Goal: Task Accomplishment & Management: Complete application form

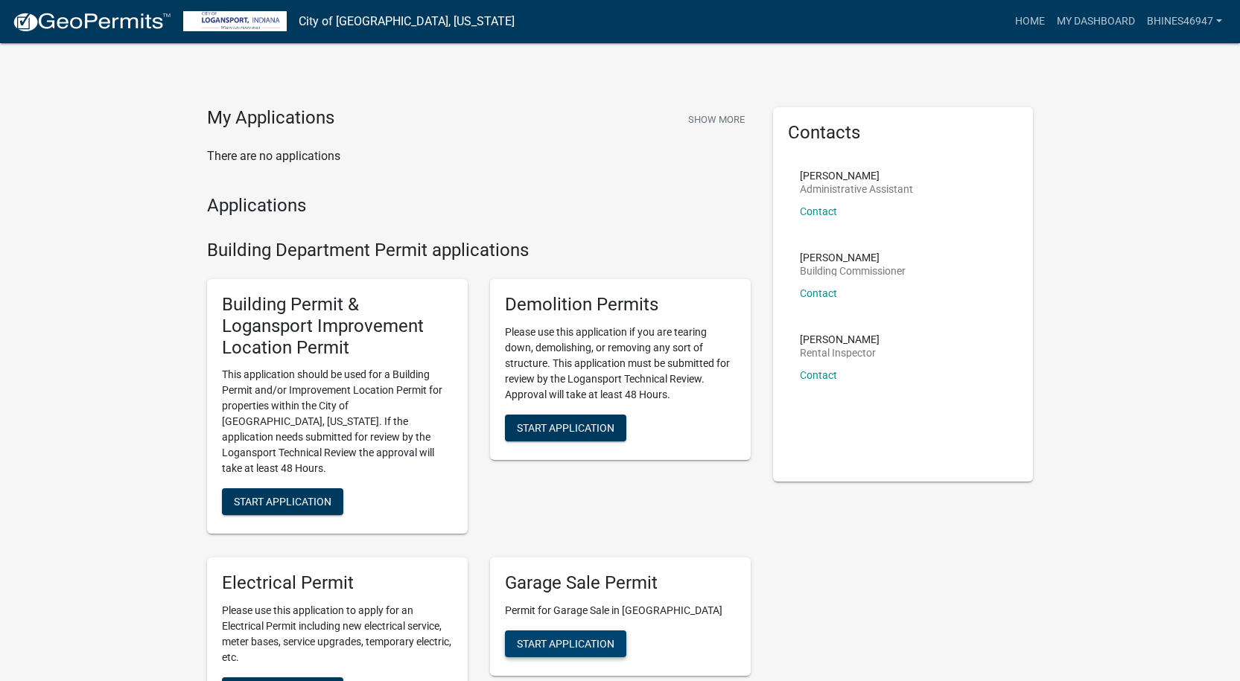
click at [581, 638] on span "Start Application" at bounding box center [566, 644] width 98 height 12
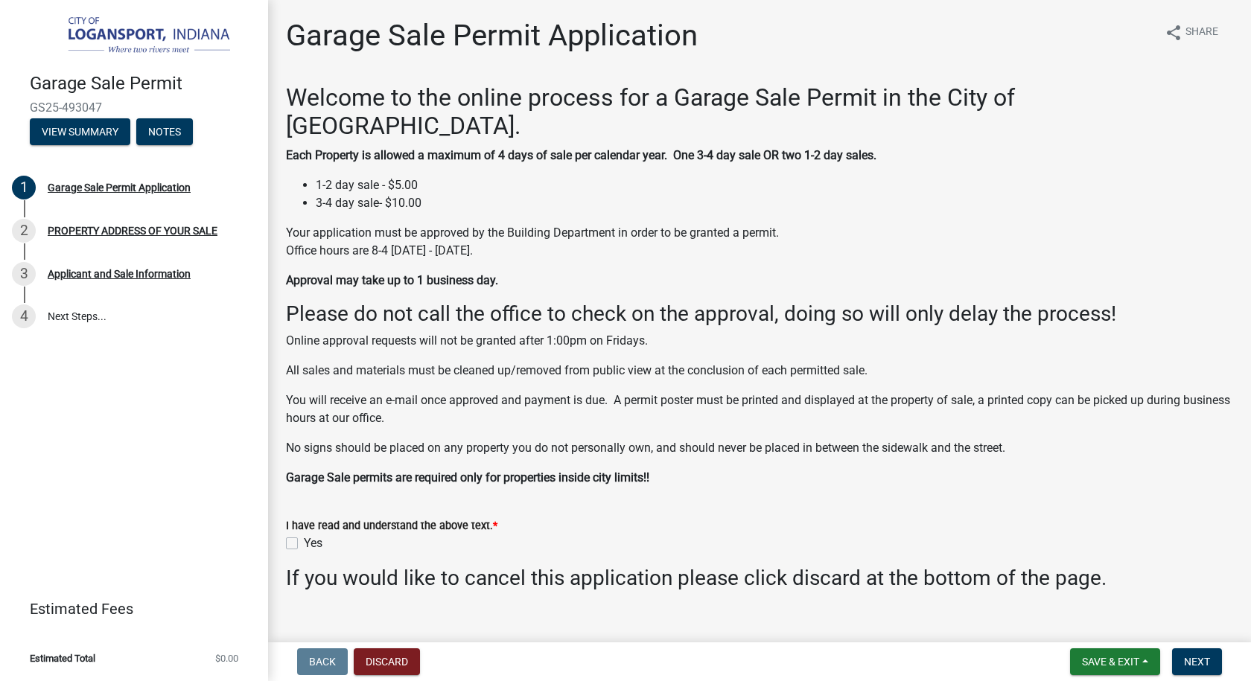
click at [304, 535] on label "Yes" at bounding box center [313, 544] width 19 height 18
click at [304, 535] on input "Yes" at bounding box center [309, 540] width 10 height 10
checkbox input "true"
click at [1198, 661] on span "Next" at bounding box center [1197, 662] width 26 height 12
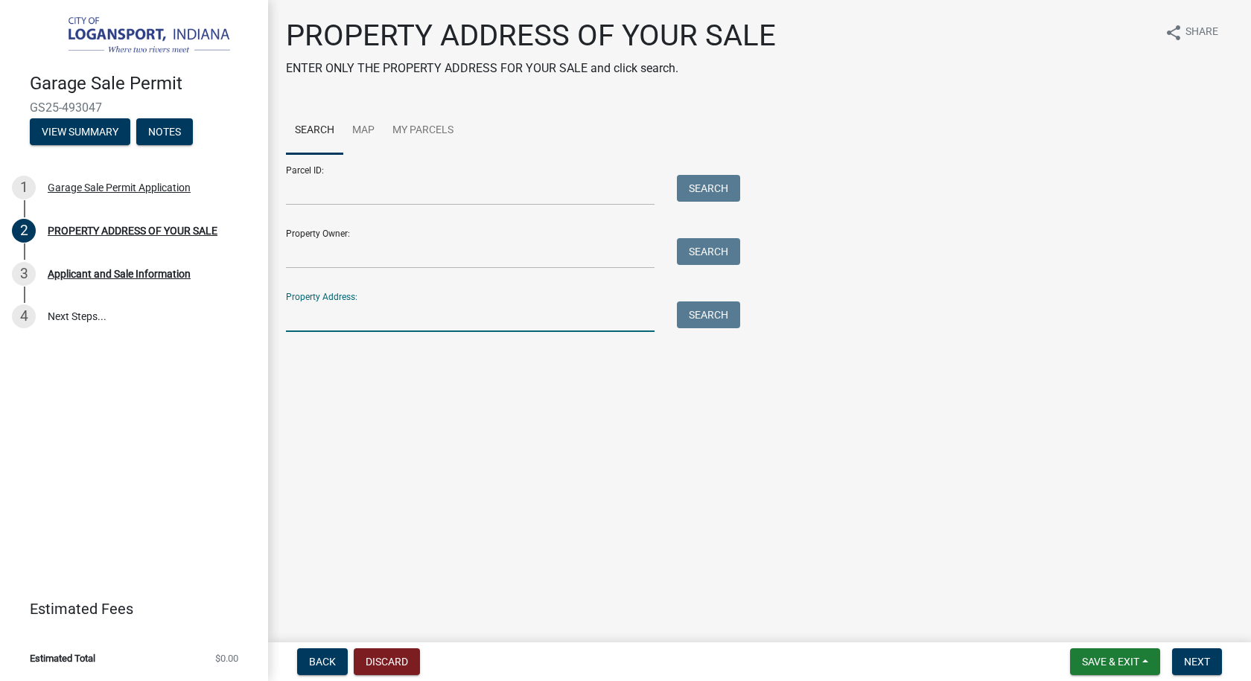
click at [450, 321] on input "Property Address:" at bounding box center [470, 317] width 369 height 31
type input "431 Montgomery Street"
click at [710, 316] on button "Search" at bounding box center [708, 315] width 63 height 27
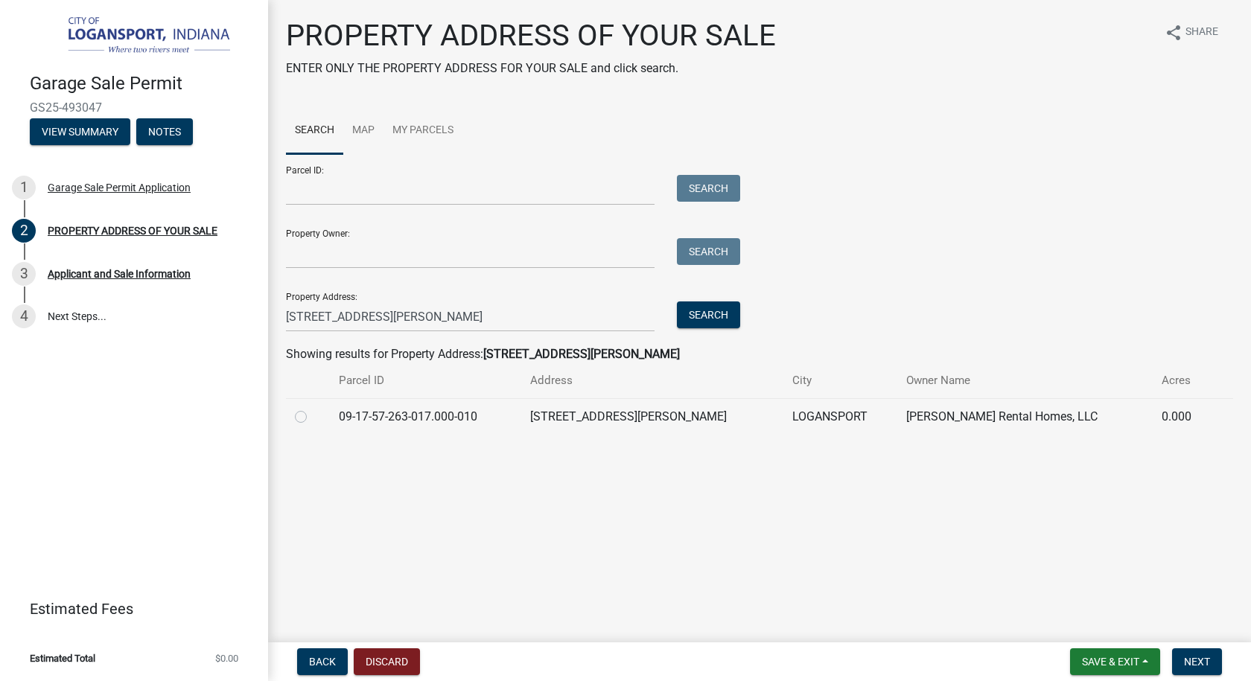
click at [313, 408] on label at bounding box center [313, 408] width 0 height 0
click at [313, 417] on input "radio" at bounding box center [318, 413] width 10 height 10
radio input "true"
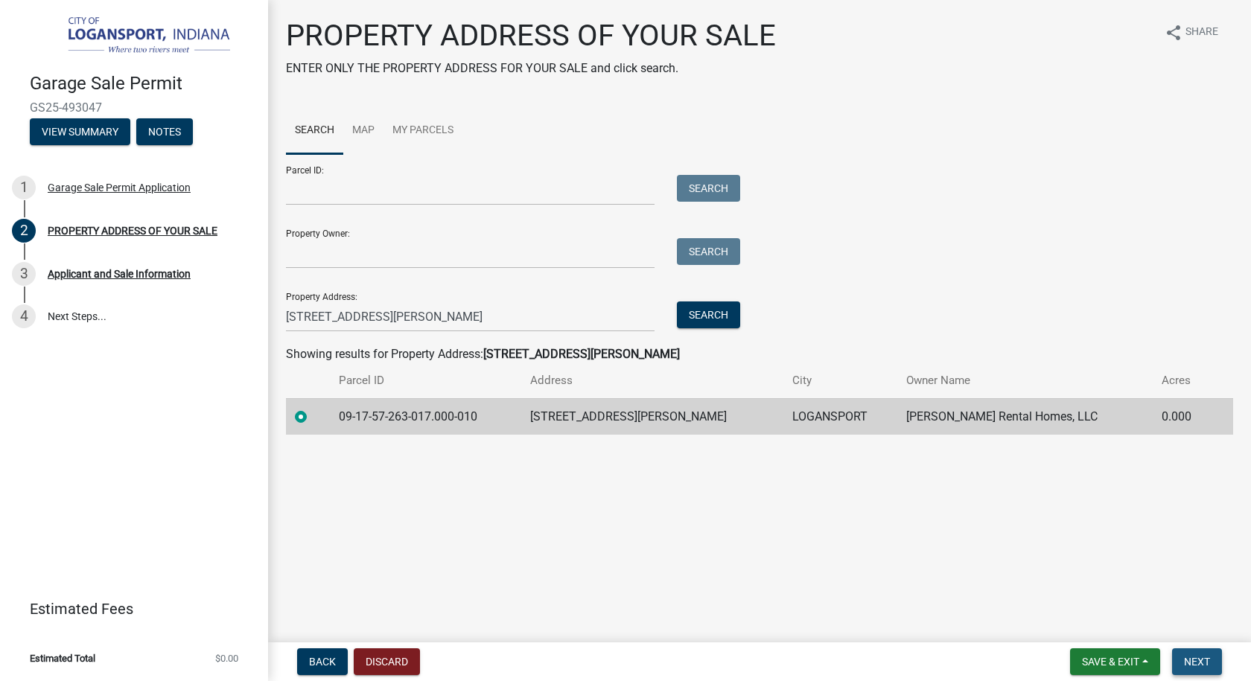
click at [1203, 666] on span "Next" at bounding box center [1197, 662] width 26 height 12
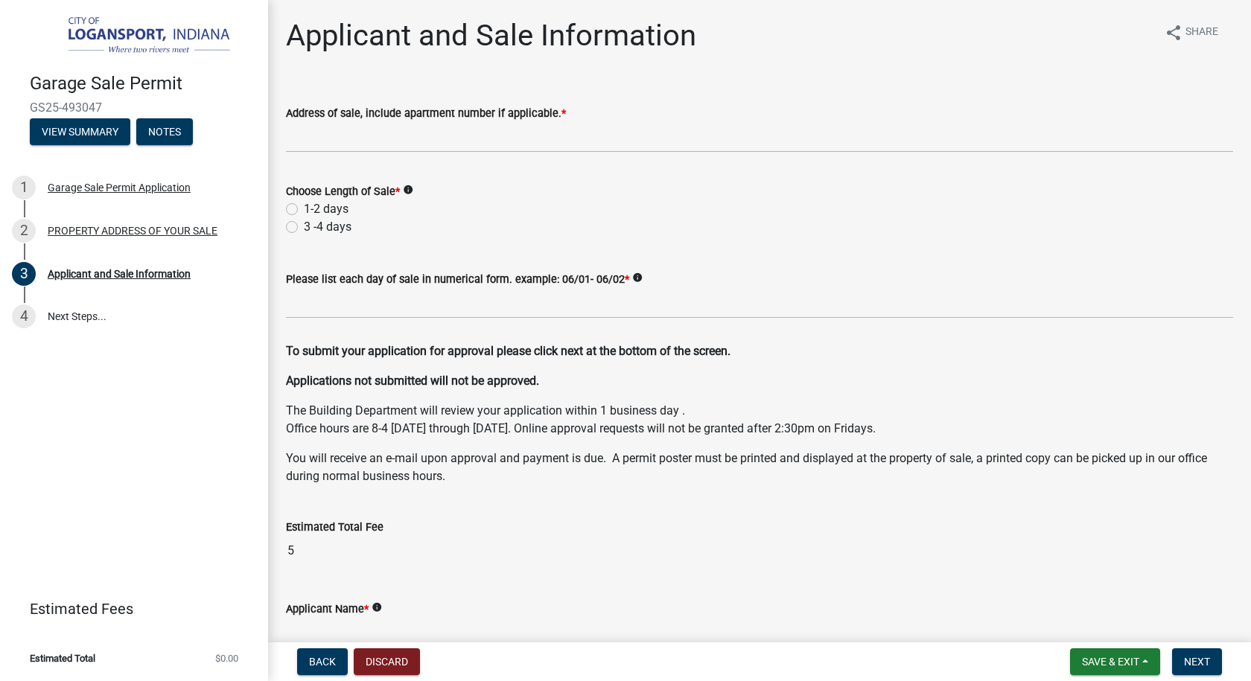
click at [304, 207] on label "1-2 days" at bounding box center [326, 209] width 45 height 18
click at [304, 207] on input "1-2 days" at bounding box center [309, 205] width 10 height 10
radio input "true"
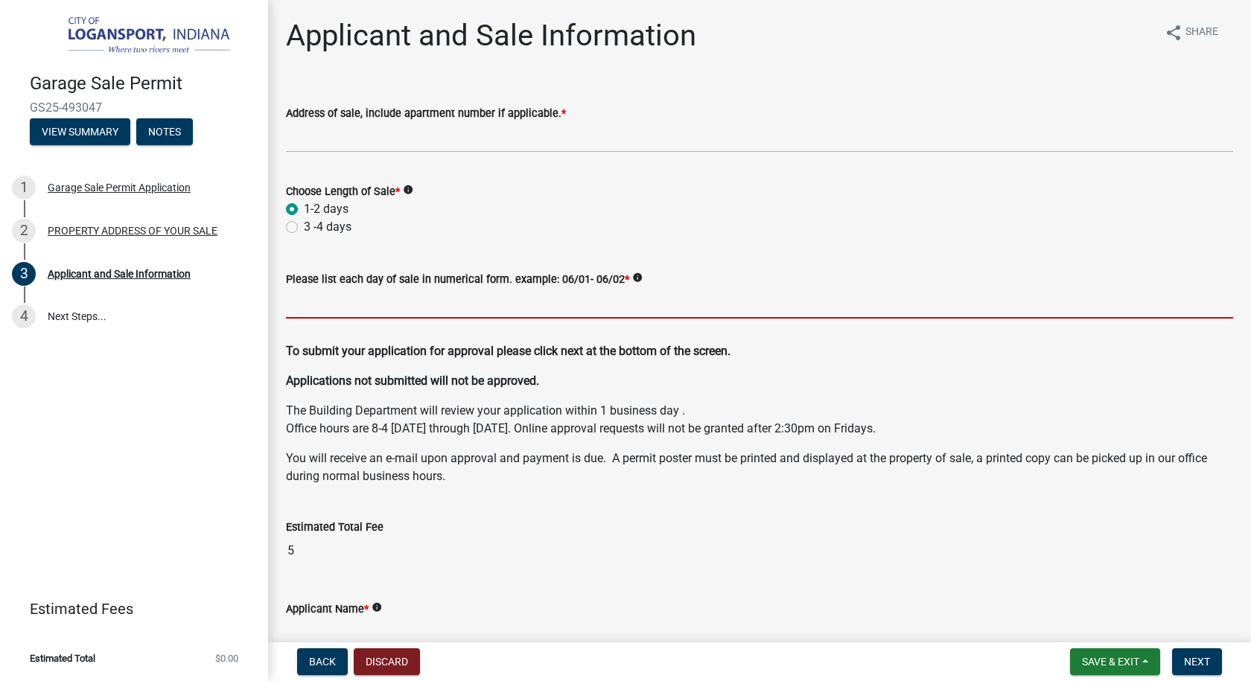
click at [303, 308] on input "Please list each day of sale in numerical form. example: 06/01- 06/02 *" at bounding box center [759, 303] width 947 height 31
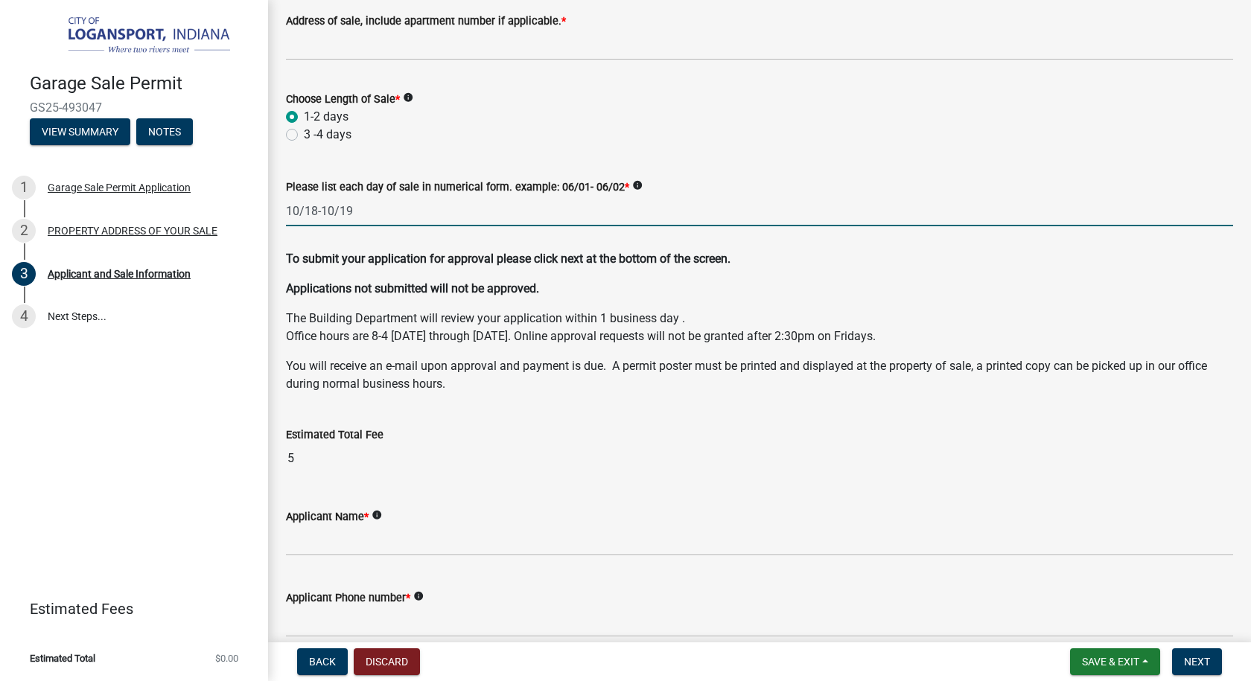
scroll to position [163, 0]
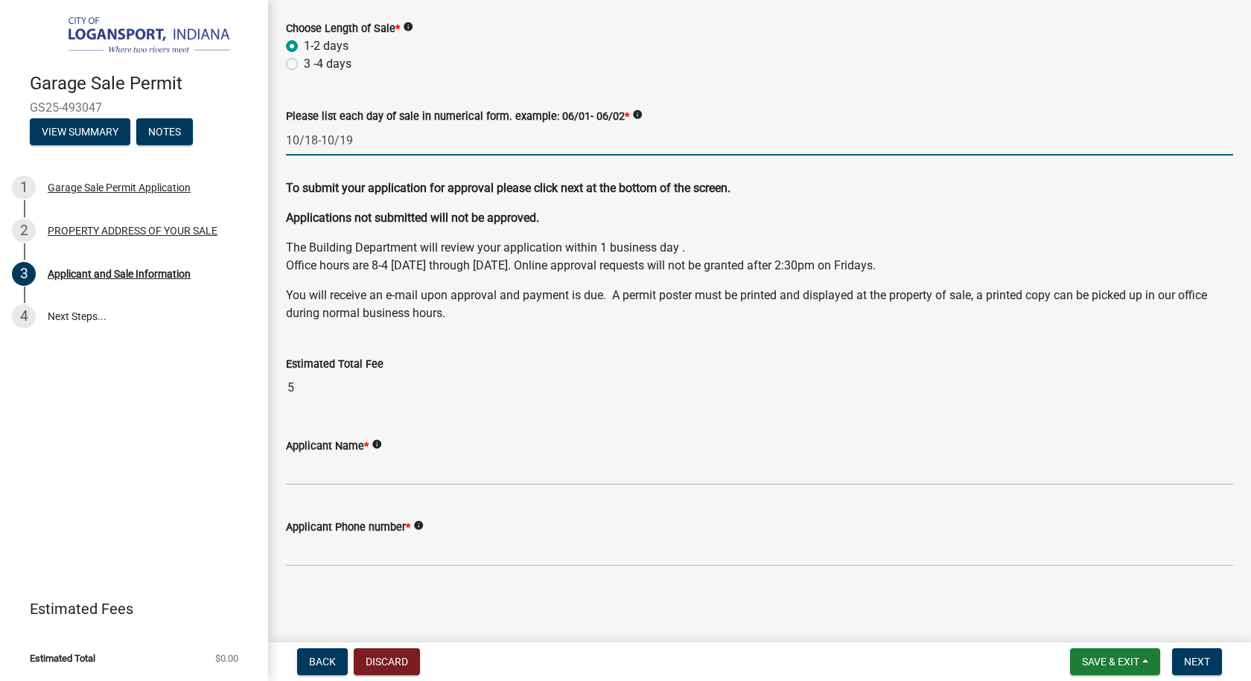
type input "10/18-10/19"
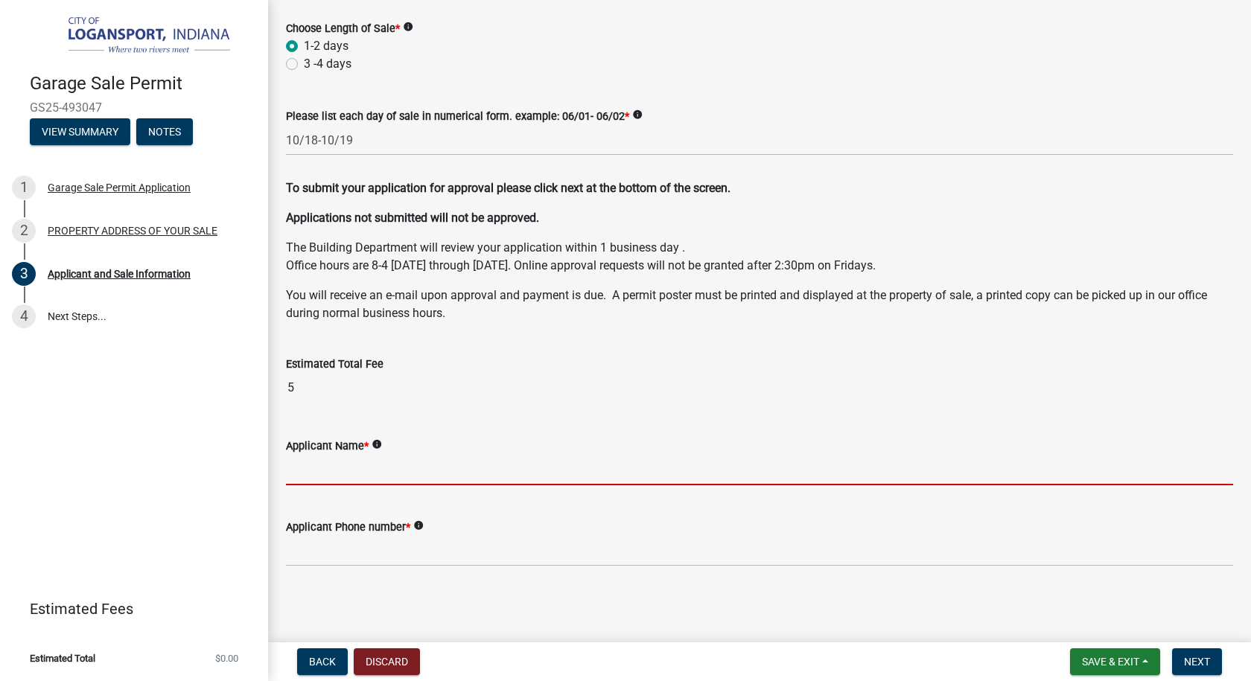
click at [420, 471] on input "Applicant Name *" at bounding box center [759, 470] width 947 height 31
type input "Becky Hines"
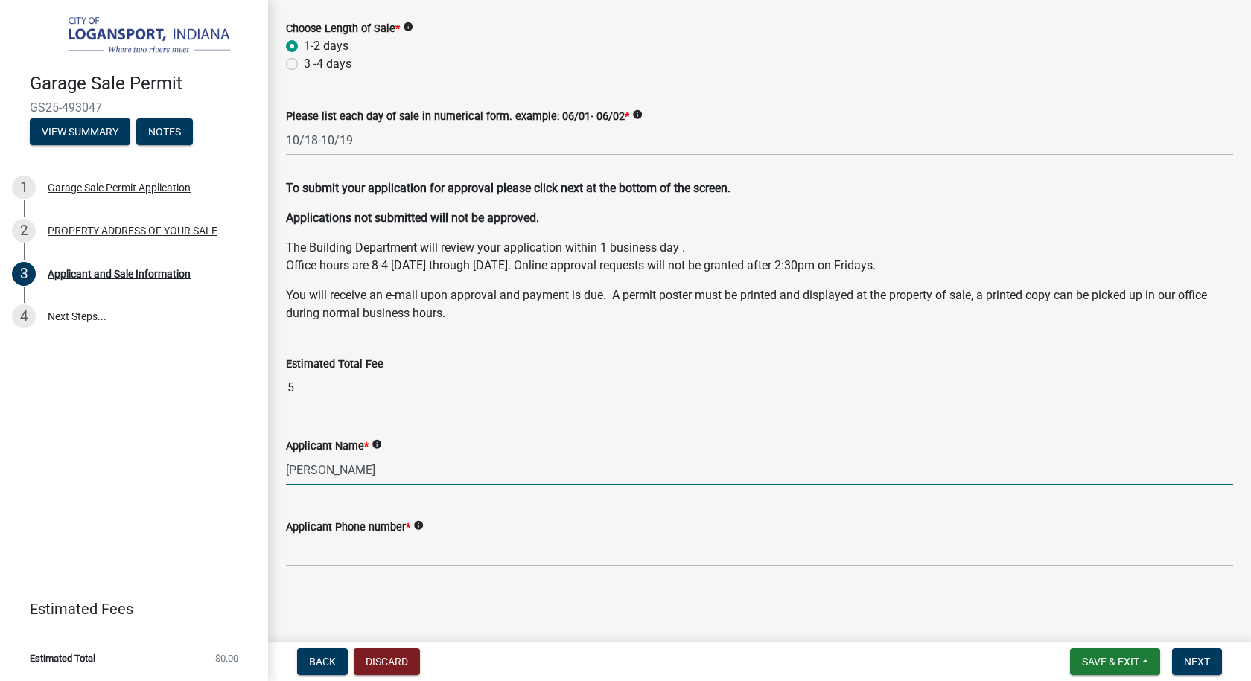
type input "431 Montgomery St."
type input "5747020844"
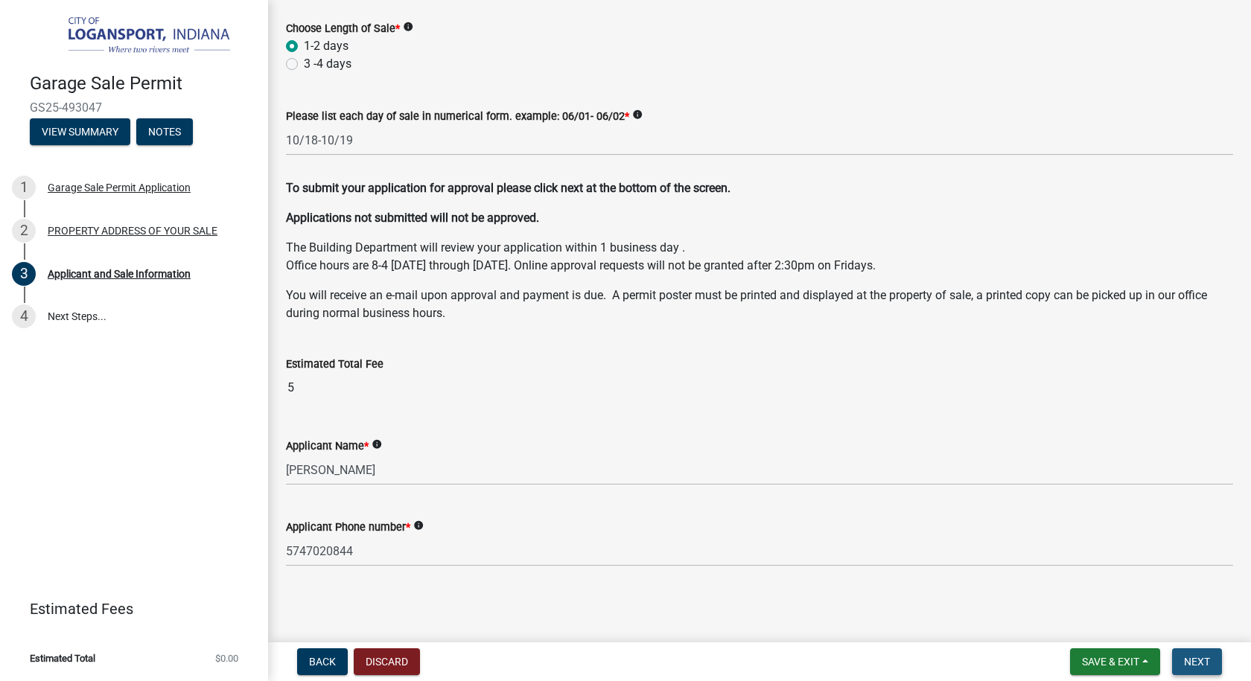
click at [1182, 663] on button "Next" at bounding box center [1197, 662] width 50 height 27
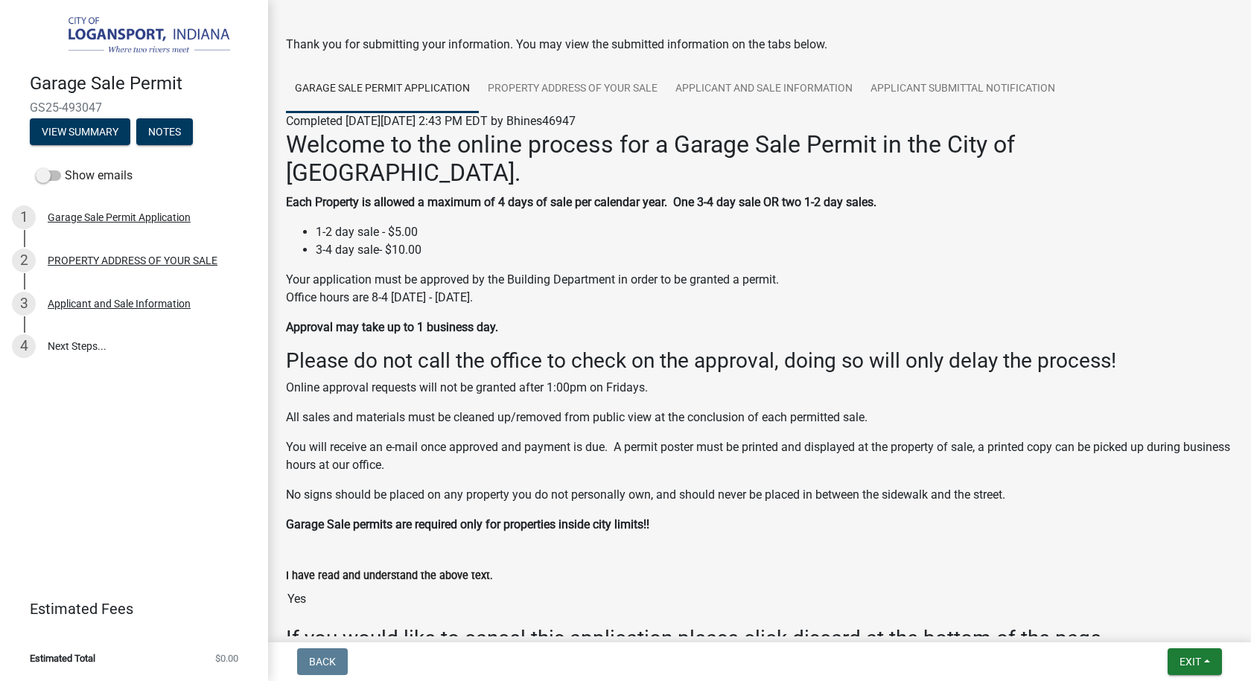
scroll to position [74, 0]
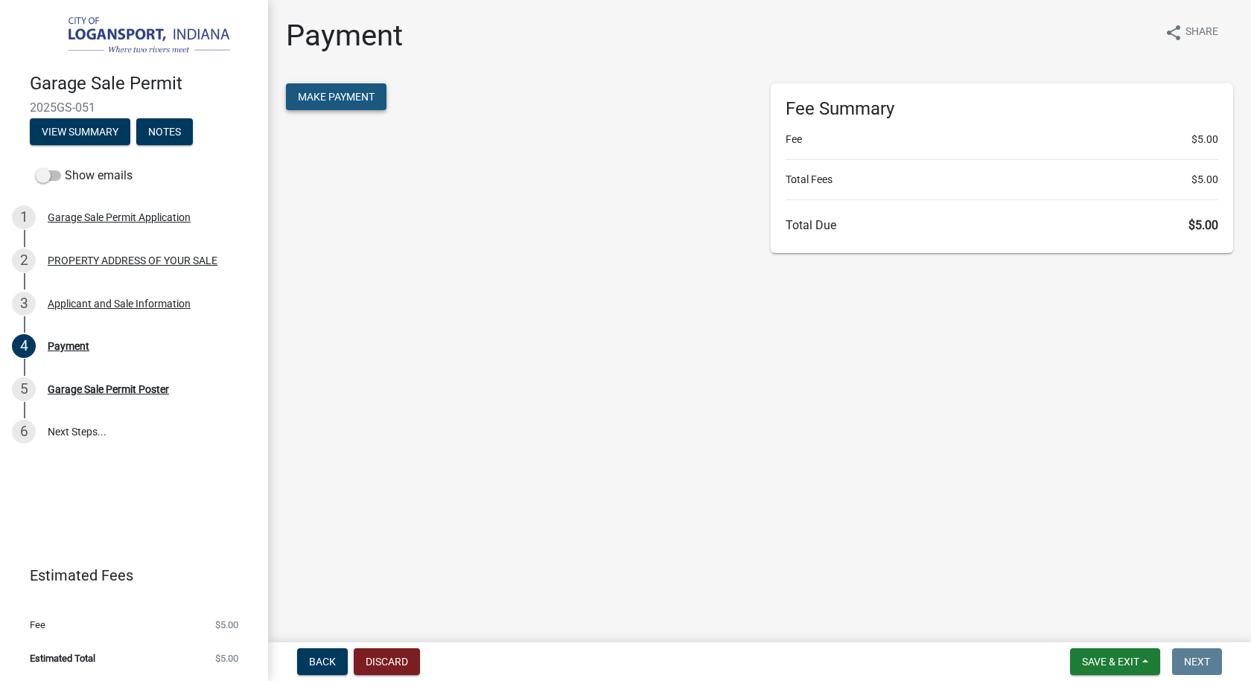
click at [335, 98] on span "Make Payment" at bounding box center [336, 97] width 77 height 12
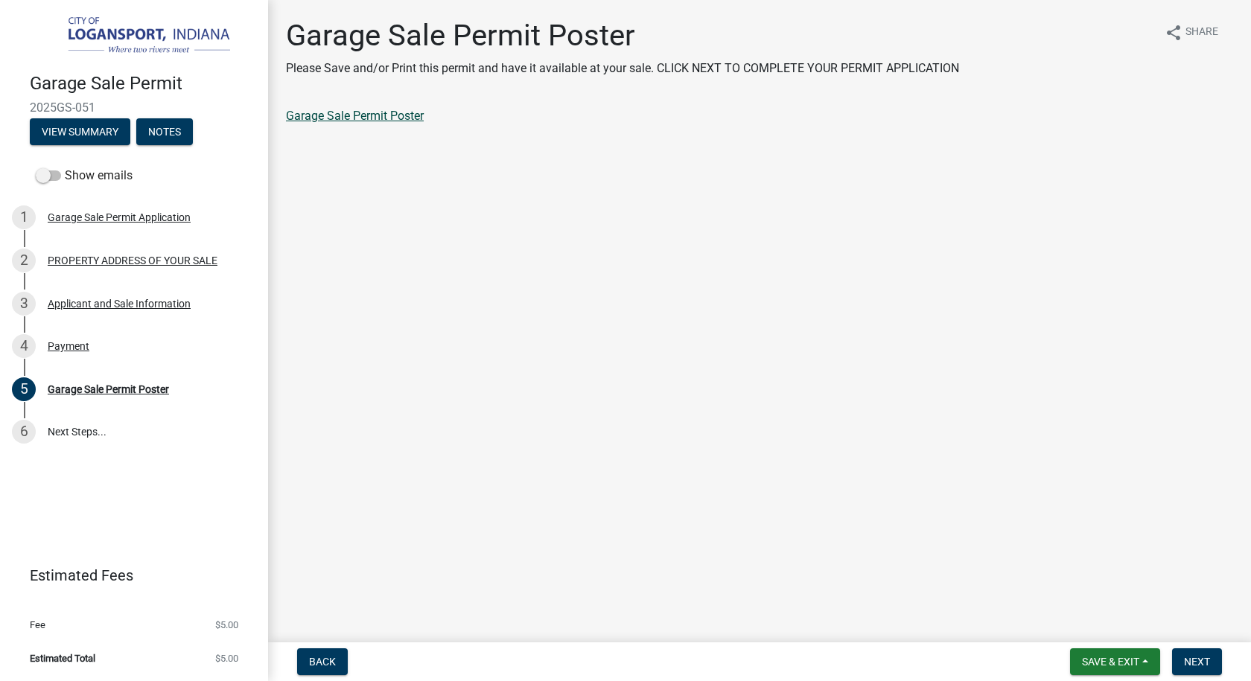
click at [304, 115] on link "Garage Sale Permit Poster" at bounding box center [355, 116] width 138 height 14
